Goal: Task Accomplishment & Management: Complete application form

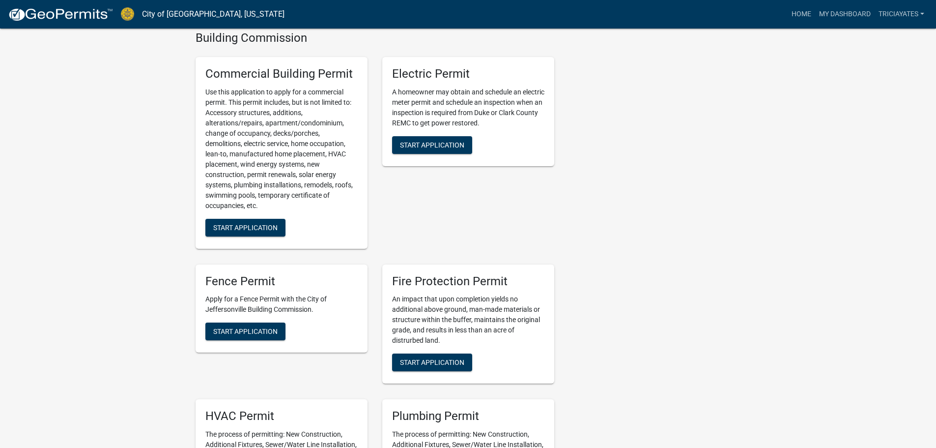
scroll to position [344, 0]
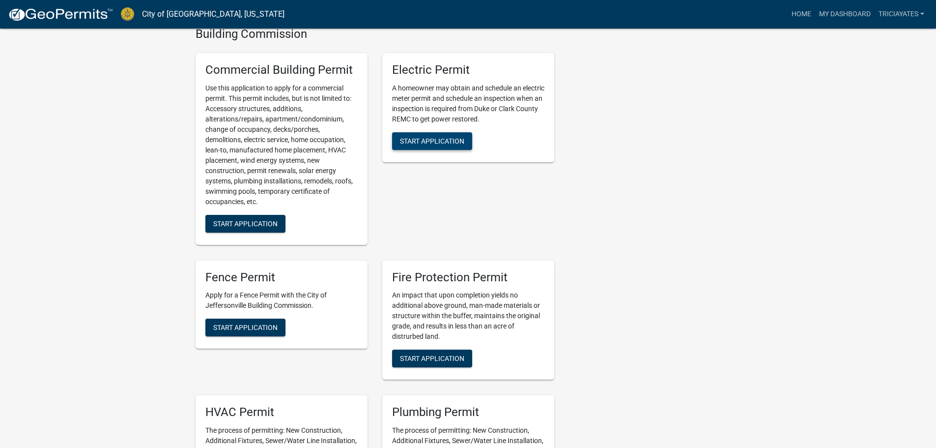
click at [429, 143] on span "Start Application" at bounding box center [432, 141] width 64 height 8
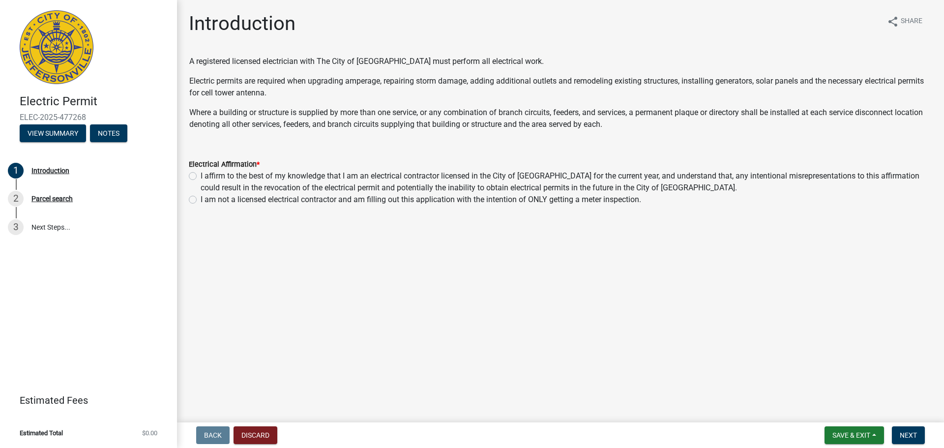
click at [201, 176] on label "I affirm to the best of my knowledge that I am an electrical contractor license…" at bounding box center [566, 182] width 731 height 24
click at [201, 176] on input "I affirm to the best of my knowledge that I am an electrical contractor license…" at bounding box center [204, 173] width 6 height 6
radio input "true"
click at [906, 432] on span "Next" at bounding box center [907, 435] width 17 height 8
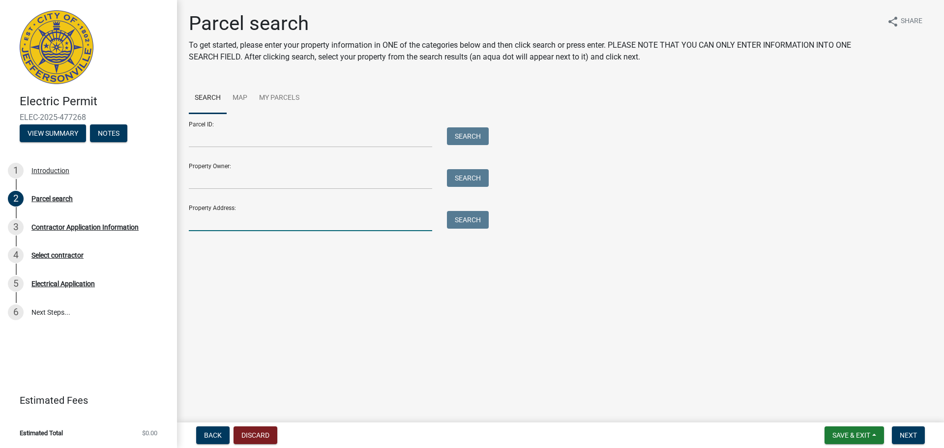
click at [233, 216] on input "Property Address:" at bounding box center [310, 221] width 243 height 20
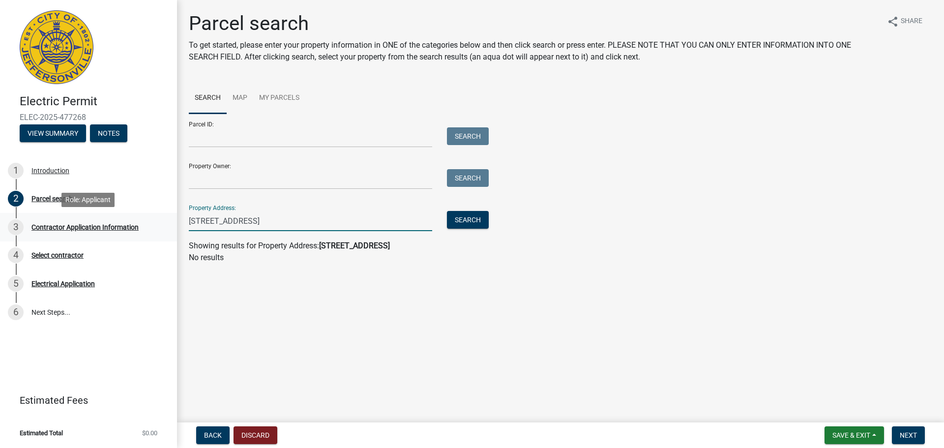
drag, startPoint x: 377, startPoint y: 220, endPoint x: 176, endPoint y: 218, distance: 200.5
click at [176, 218] on div "Electric Permit ELEC-2025-477268 View Summary Notes 1 Introduction 2 Parcel sea…" at bounding box center [472, 224] width 944 height 448
click at [457, 214] on button "Search" at bounding box center [468, 220] width 42 height 18
drag, startPoint x: 262, startPoint y: 215, endPoint x: 177, endPoint y: 220, distance: 85.7
click at [177, 220] on div "Parcel search To get started, please enter your property information in ONE of …" at bounding box center [560, 142] width 767 height 260
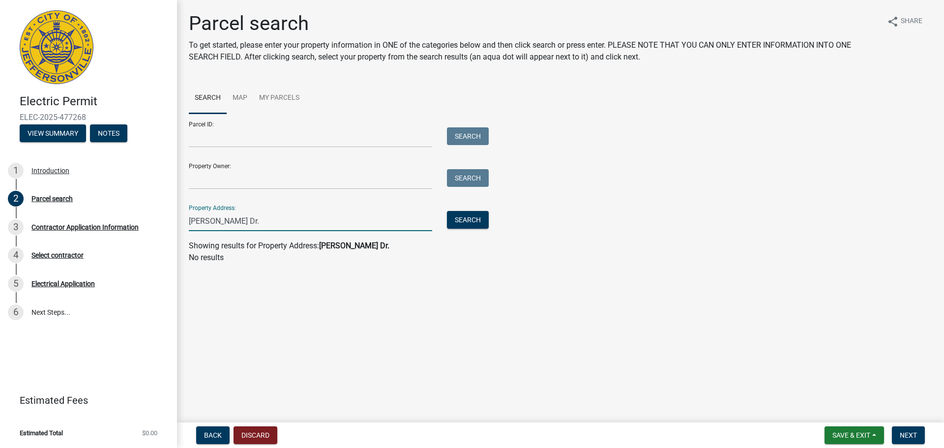
drag, startPoint x: 236, startPoint y: 215, endPoint x: 198, endPoint y: 217, distance: 38.9
click at [198, 217] on input "Cliff Dr." at bounding box center [310, 221] width 243 height 20
type input "C"
click at [482, 220] on button "Search" at bounding box center [468, 220] width 42 height 18
click at [233, 220] on input "cliff" at bounding box center [310, 221] width 243 height 20
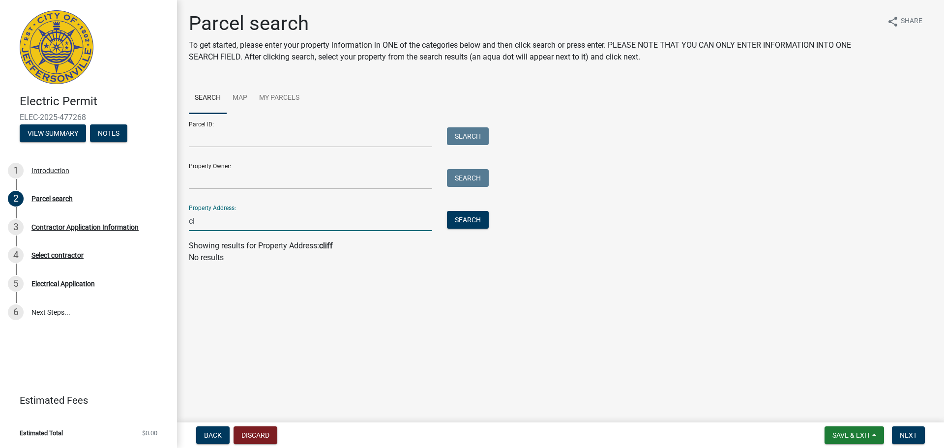
type input "c"
click at [233, 139] on input "Parcel ID:" at bounding box center [310, 137] width 243 height 20
paste input "104101600359000037"
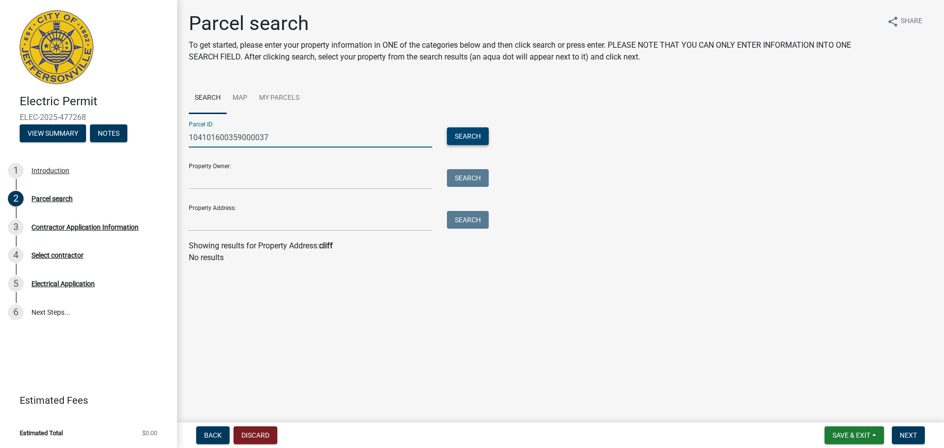
type input "104101600359000037"
click at [469, 134] on button "Search" at bounding box center [468, 136] width 42 height 18
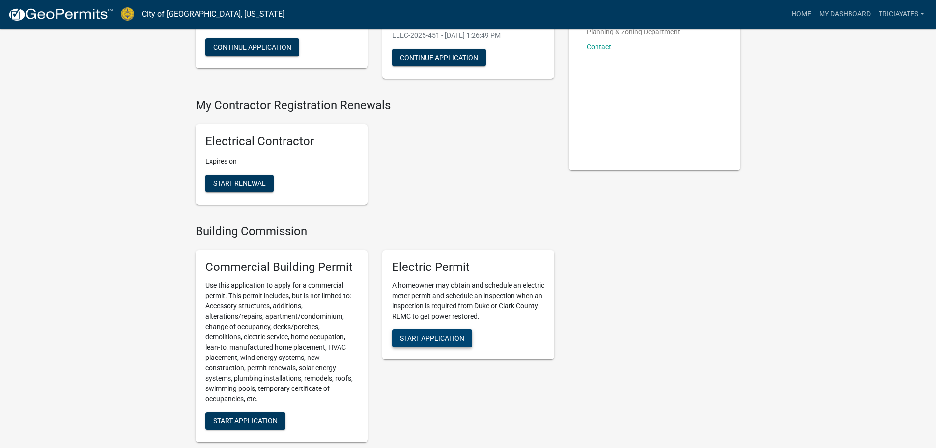
scroll to position [147, 0]
drag, startPoint x: 454, startPoint y: 324, endPoint x: 614, endPoint y: 285, distance: 164.9
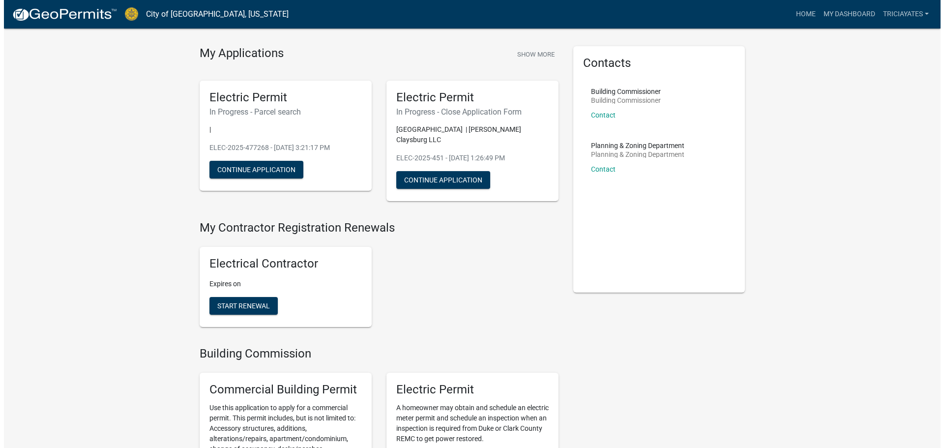
scroll to position [0, 0]
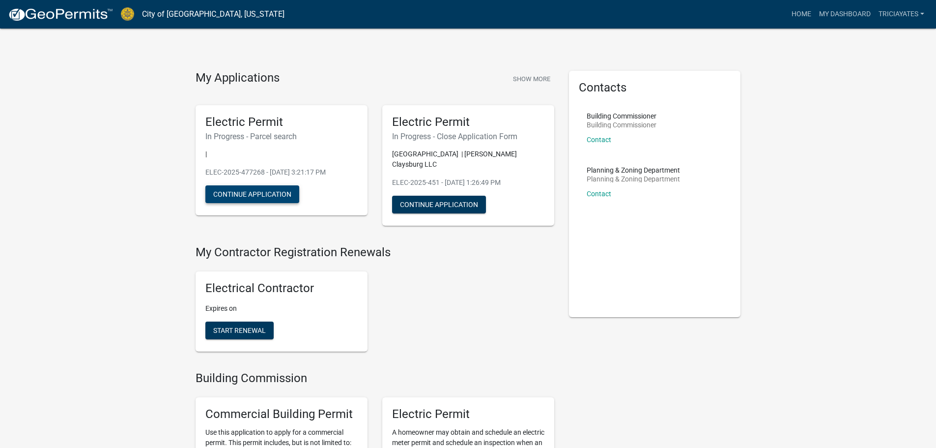
click at [252, 191] on button "Continue Application" at bounding box center [252, 194] width 94 height 18
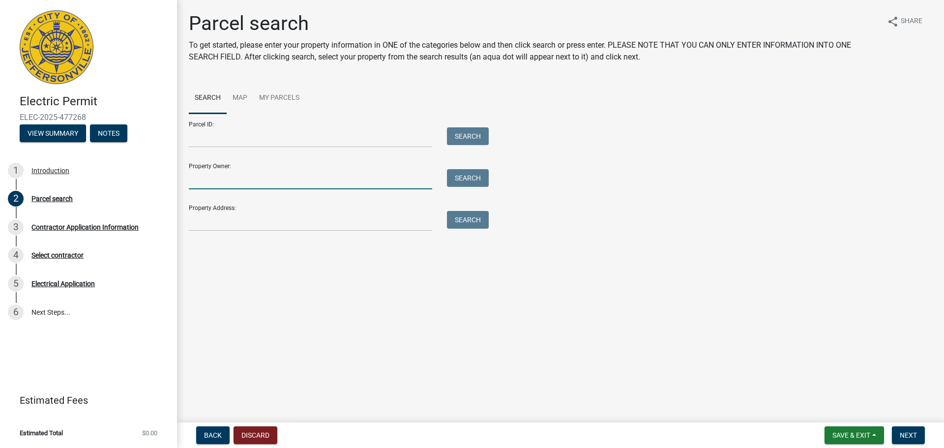
click at [273, 178] on input "Property Owner:" at bounding box center [310, 179] width 243 height 20
click at [465, 176] on button "Search" at bounding box center [468, 178] width 42 height 18
drag, startPoint x: 233, startPoint y: 181, endPoint x: 182, endPoint y: 179, distance: 51.6
click at [182, 179] on div "[PERSON_NAME]" at bounding box center [310, 179] width 258 height 20
type input "[PERSON_NAME]"
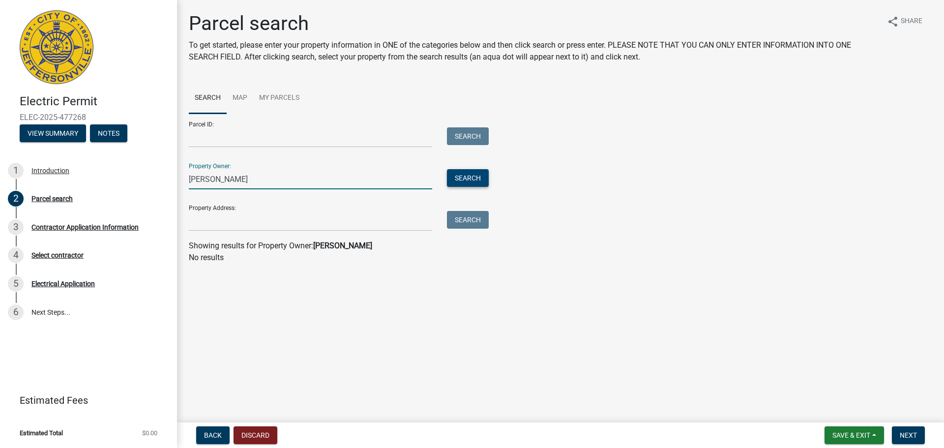
click at [449, 177] on button "Search" at bounding box center [468, 178] width 42 height 18
drag, startPoint x: 292, startPoint y: 169, endPoint x: 226, endPoint y: 177, distance: 66.4
click at [220, 175] on div "Property Owner: [PERSON_NAME] Search" at bounding box center [336, 172] width 295 height 34
drag, startPoint x: 225, startPoint y: 184, endPoint x: 188, endPoint y: 180, distance: 37.1
click at [188, 180] on div "[PERSON_NAME]" at bounding box center [310, 179] width 258 height 20
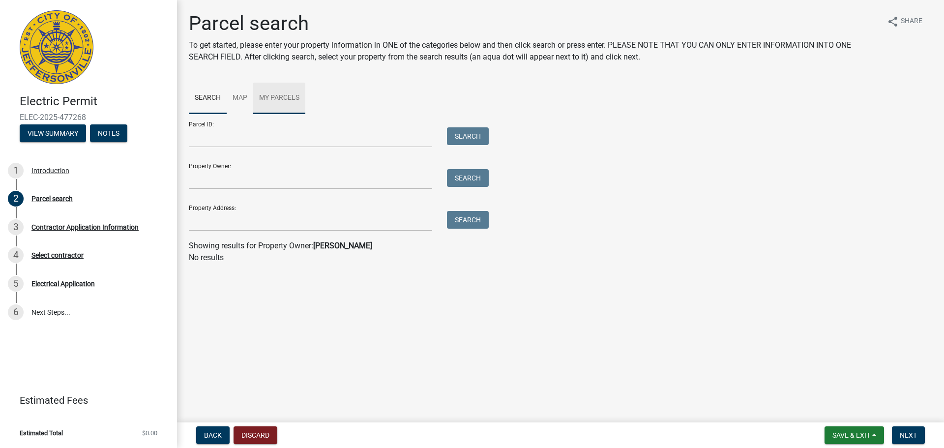
click at [262, 96] on link "My Parcels" at bounding box center [279, 98] width 52 height 31
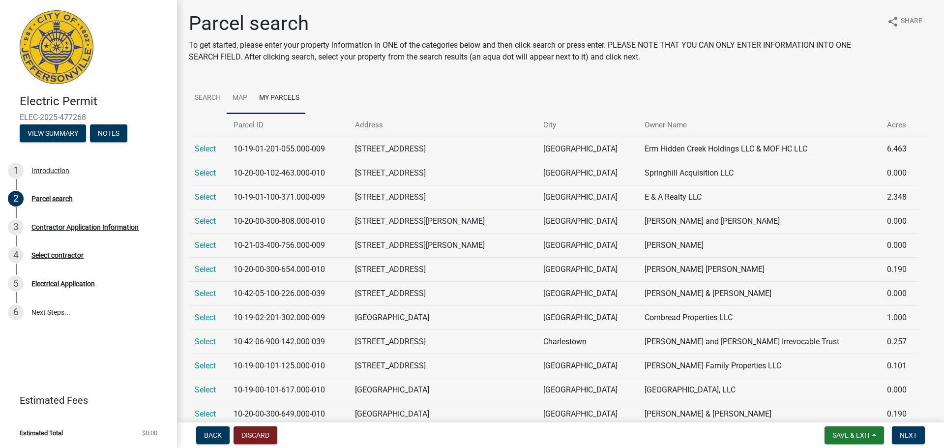
click at [245, 98] on link "Map" at bounding box center [240, 98] width 27 height 31
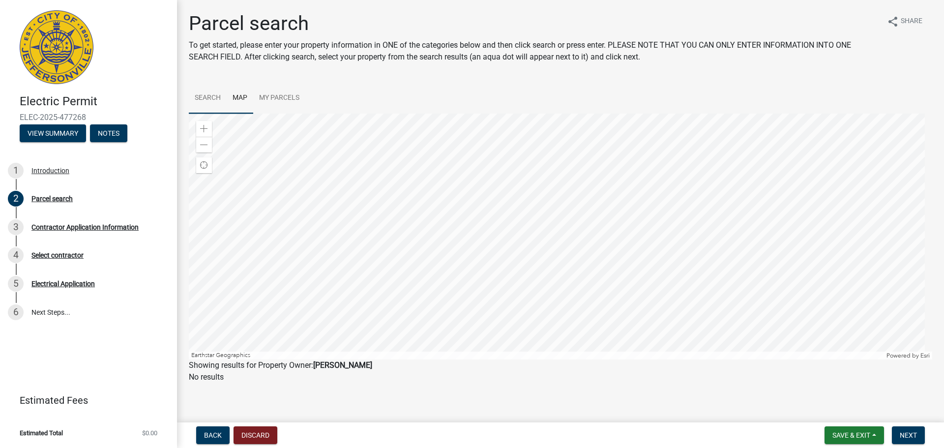
click at [205, 95] on link "Search" at bounding box center [208, 98] width 38 height 31
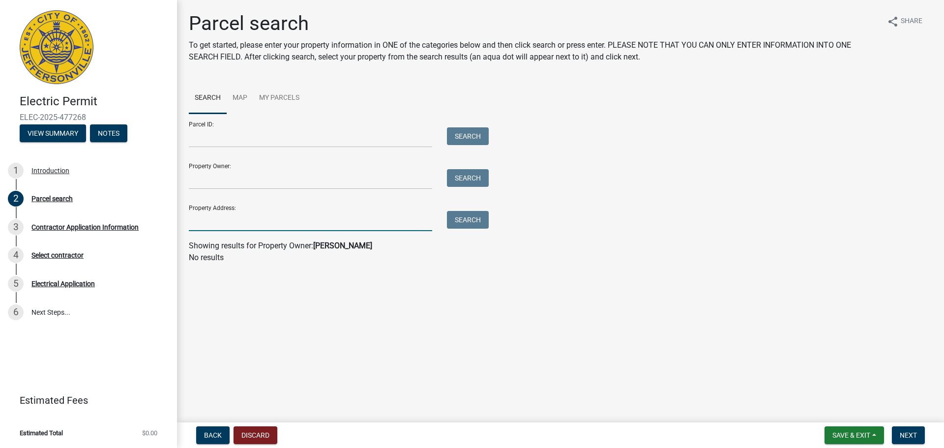
click at [212, 224] on input "Property Address:" at bounding box center [310, 221] width 243 height 20
type input "6330"
click at [458, 222] on button "Search" at bounding box center [468, 220] width 42 height 18
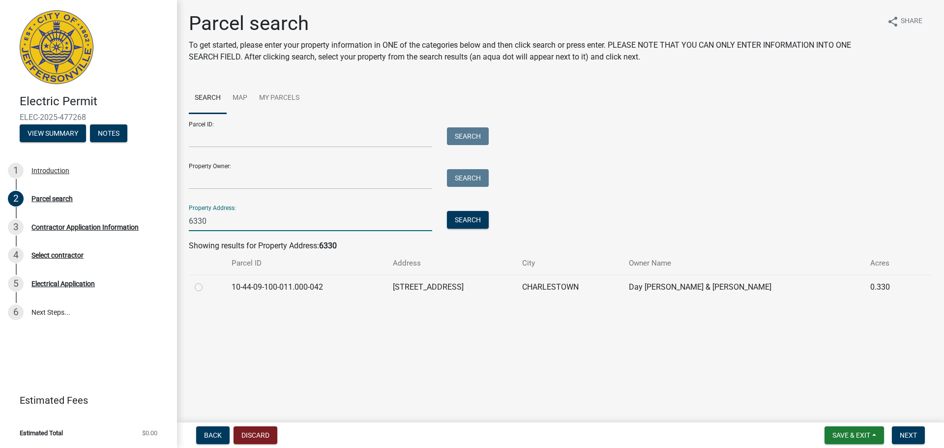
drag, startPoint x: 215, startPoint y: 216, endPoint x: 180, endPoint y: 215, distance: 35.4
click at [180, 215] on div "Parcel search To get started, please enter your property information in ONE of …" at bounding box center [560, 160] width 767 height 296
click at [268, 88] on link "My Parcels" at bounding box center [279, 98] width 52 height 31
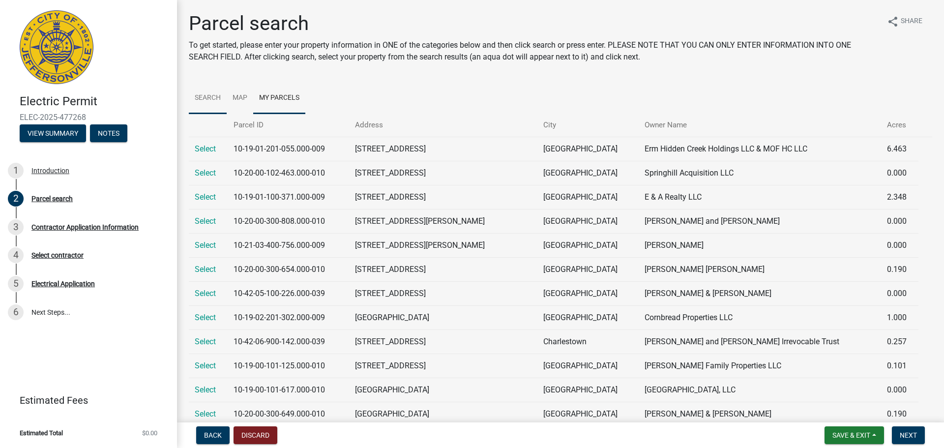
click at [206, 94] on link "Search" at bounding box center [208, 98] width 38 height 31
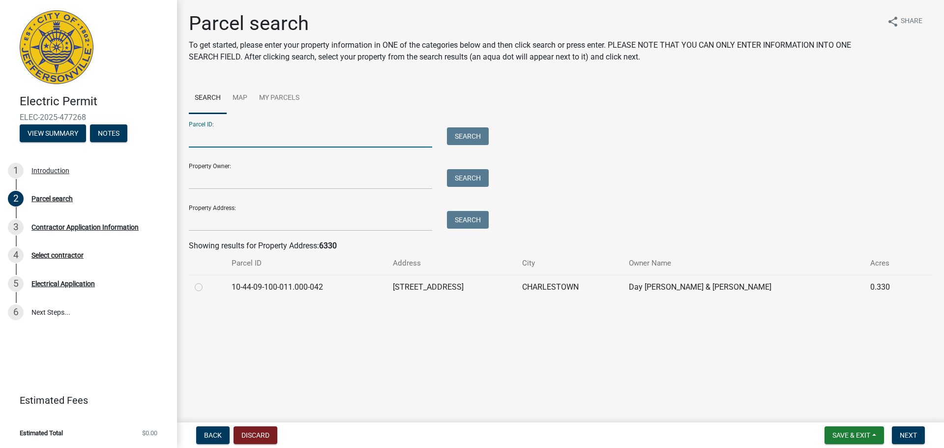
click at [245, 139] on input "Parcel ID:" at bounding box center [310, 137] width 243 height 20
paste input "104101600359000037"
click at [197, 137] on input "104101600359000037" at bounding box center [310, 137] width 243 height 20
type input "10-41-01-600-359.000-037"
click at [462, 137] on button "Search" at bounding box center [468, 136] width 42 height 18
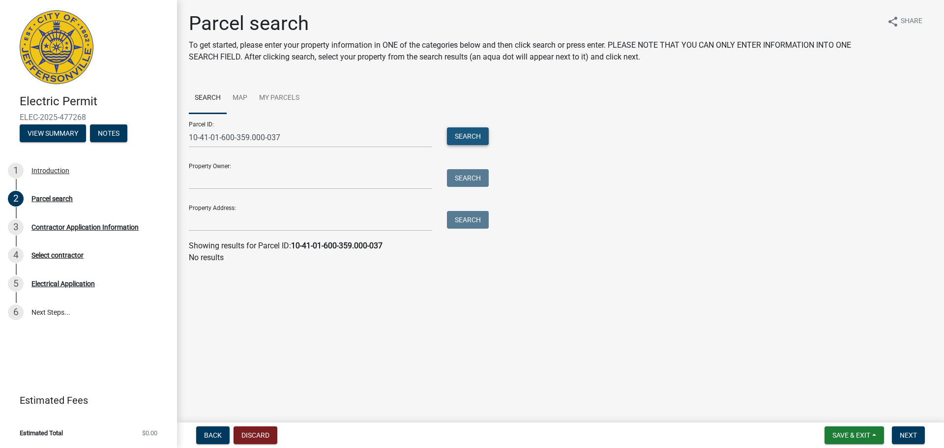
click at [462, 137] on button "Search" at bounding box center [468, 136] width 42 height 18
drag, startPoint x: 296, startPoint y: 139, endPoint x: 180, endPoint y: 138, distance: 115.5
click at [180, 138] on div "Parcel search To get started, please enter your property information in ONE of …" at bounding box center [560, 142] width 767 height 260
